Goal: Use online tool/utility: Utilize a website feature to perform a specific function

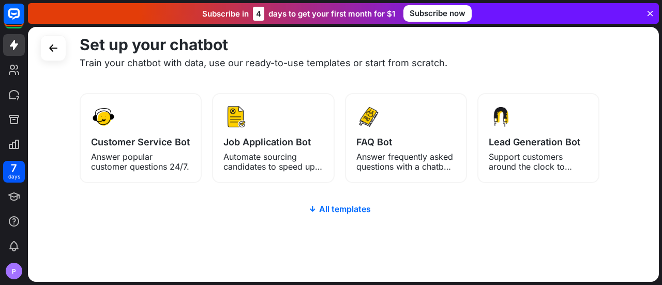
scroll to position [167, 0]
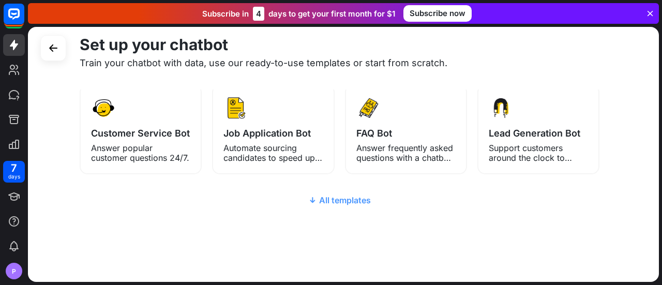
click at [317, 196] on div "All templates" at bounding box center [340, 200] width 520 height 10
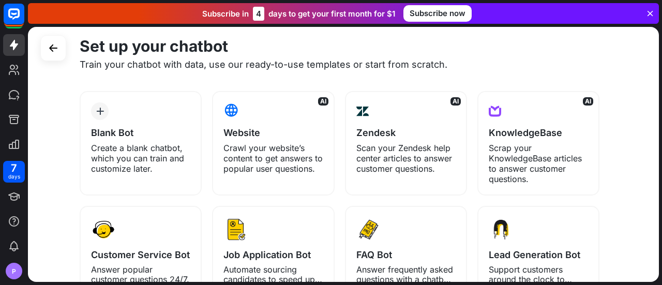
scroll to position [44, 0]
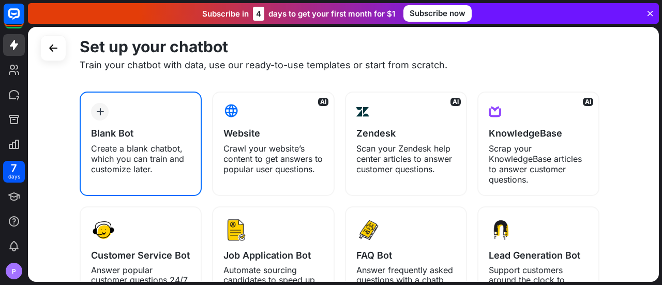
click at [172, 144] on div "Create a blank chatbot, which you can train and customize later." at bounding box center [140, 158] width 99 height 31
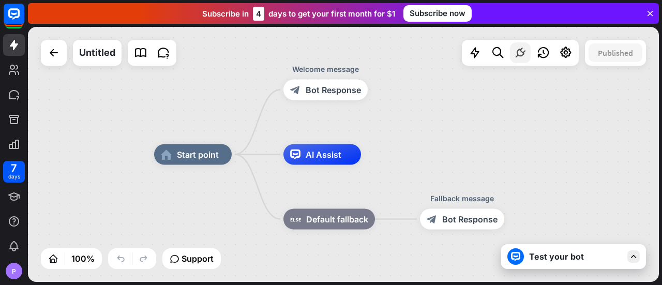
click at [527, 57] on div at bounding box center [520, 52] width 21 height 21
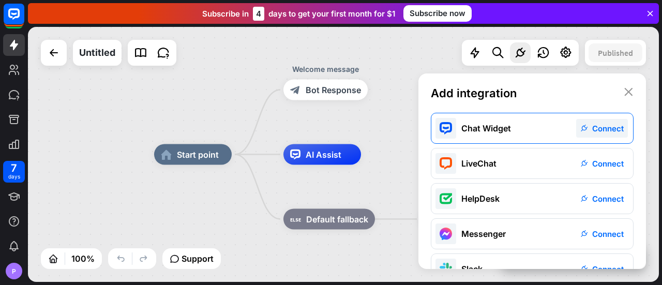
click at [493, 136] on div "Chat Widget plug_integration Connect" at bounding box center [532, 128] width 203 height 31
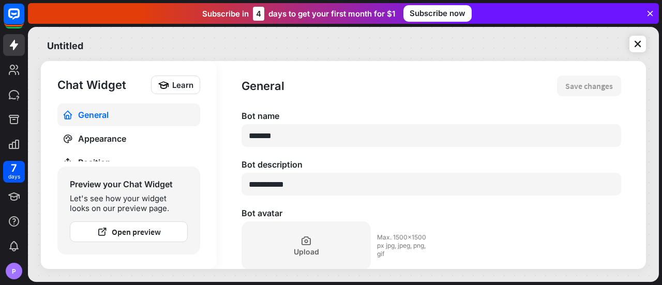
type textarea "*"
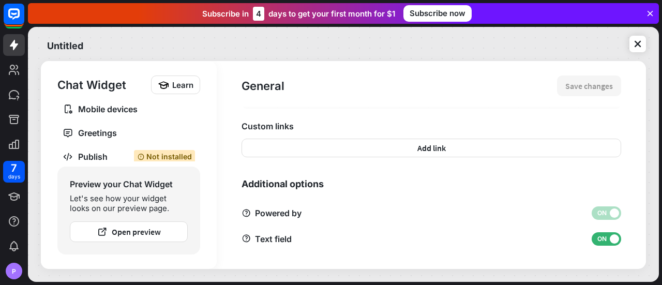
scroll to position [83, 0]
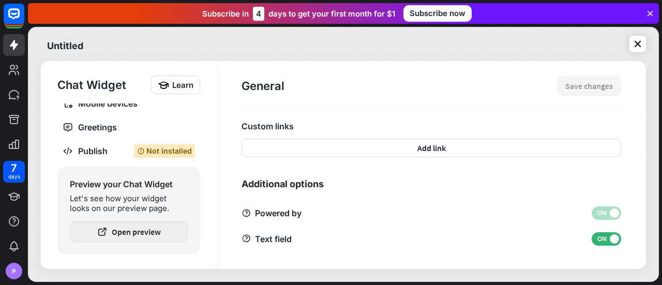
click at [124, 233] on button "Open preview" at bounding box center [129, 231] width 118 height 21
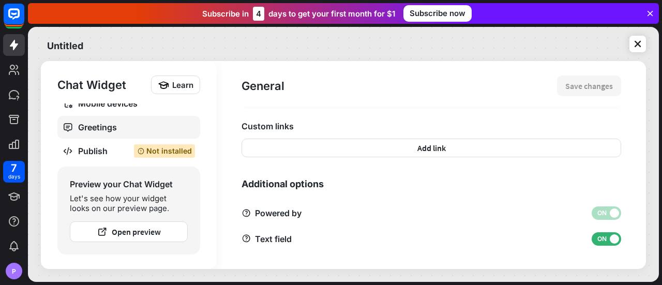
click at [97, 128] on div "Greetings" at bounding box center [128, 127] width 101 height 10
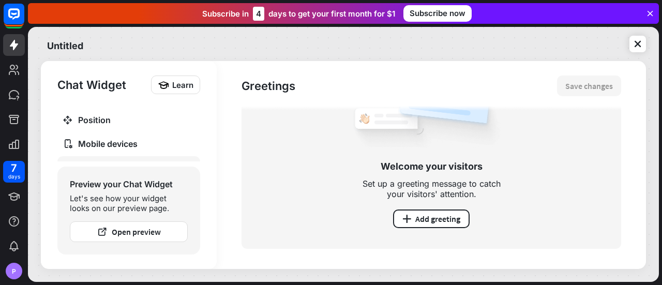
scroll to position [83, 0]
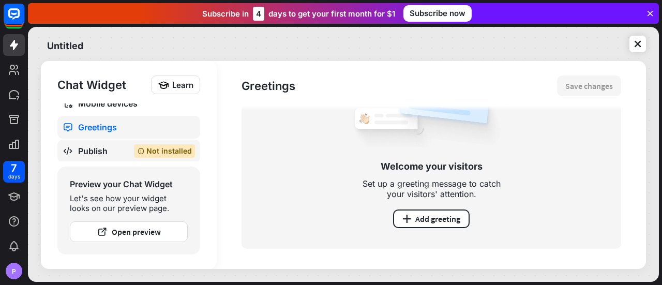
click at [157, 156] on div "Not installed" at bounding box center [164, 150] width 61 height 13
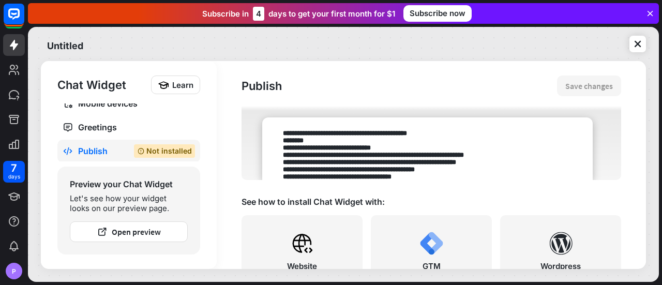
scroll to position [155, 0]
click at [407, 153] on textarea at bounding box center [427, 149] width 331 height 63
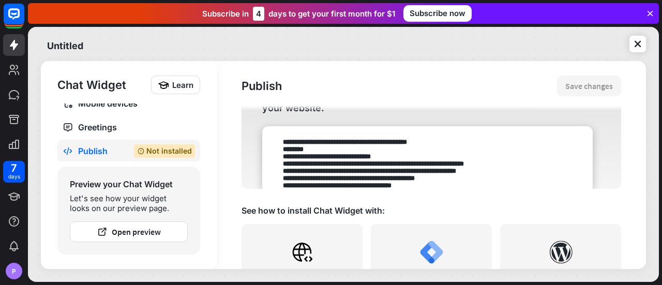
scroll to position [145, 0]
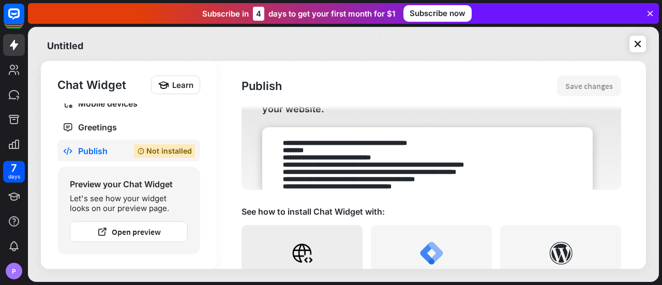
click at [298, 248] on icon at bounding box center [302, 253] width 19 height 18
